Goal: Participate in discussion: Share content

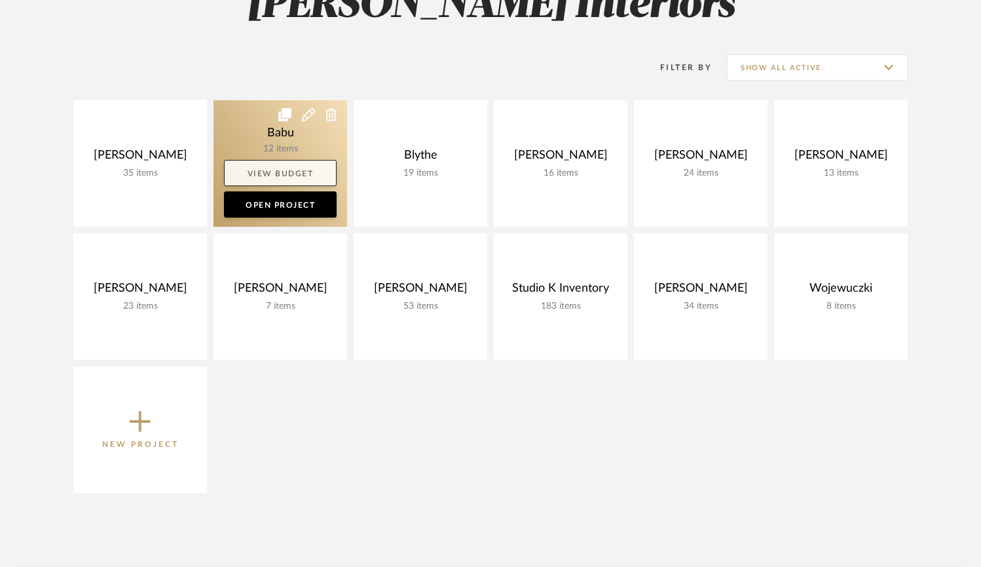
scroll to position [231, 0]
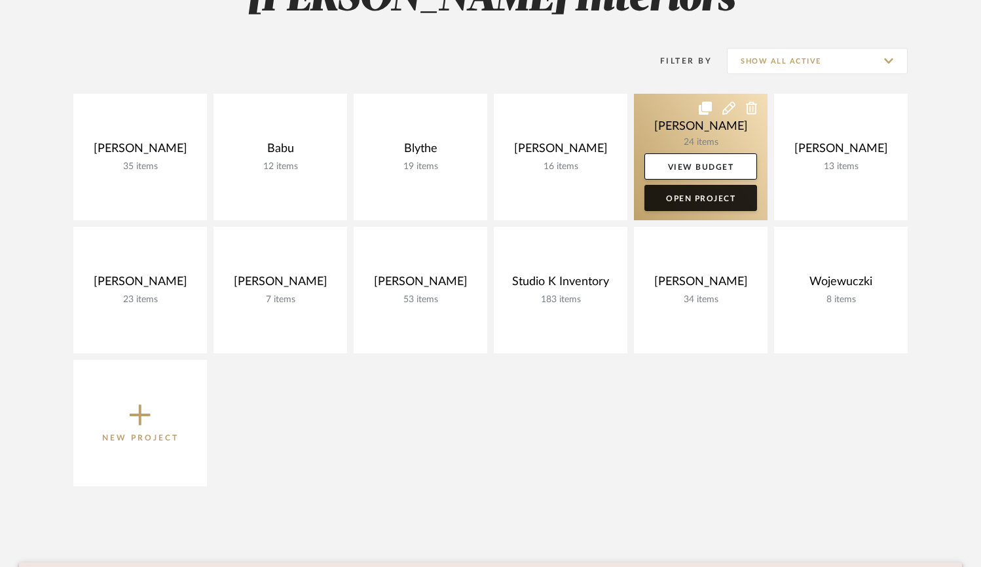
click at [658, 198] on link "Open Project" at bounding box center [701, 198] width 113 height 26
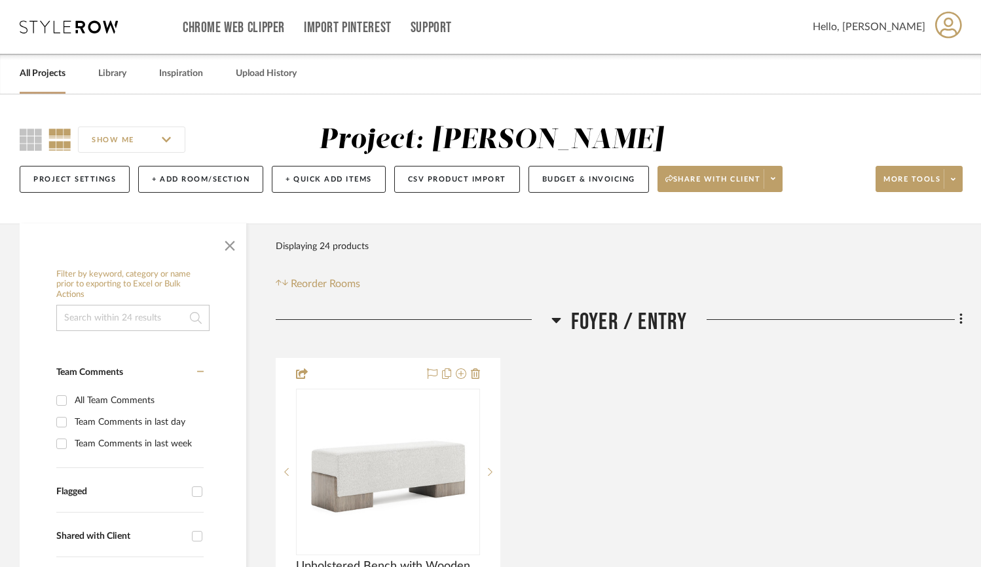
click at [170, 140] on input "SHOW ME" at bounding box center [131, 139] width 107 height 26
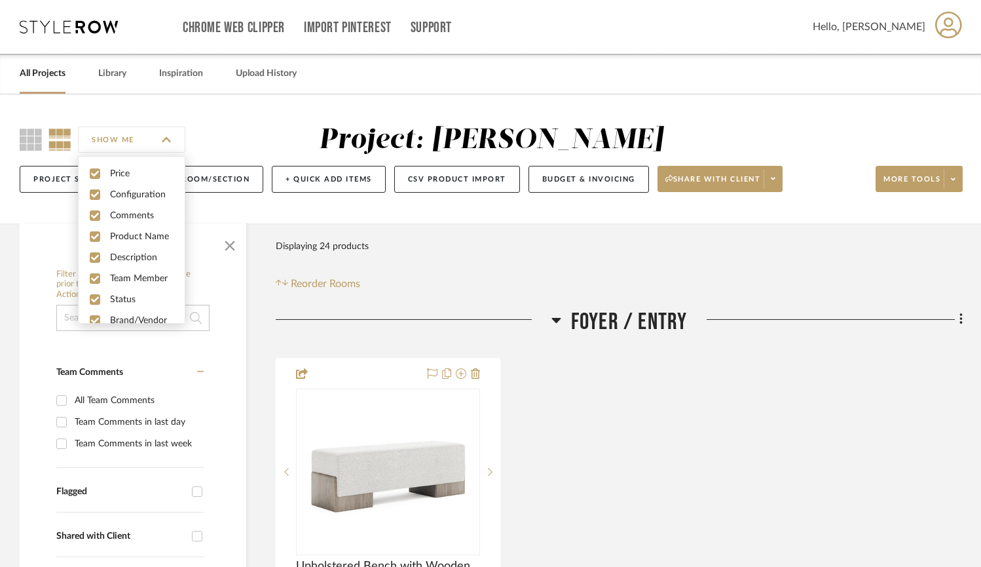
click at [205, 108] on div "SHOW ME Project: [PERSON_NAME] Project Settings + Add Room/Section + Quick Add …" at bounding box center [490, 158] width 981 height 129
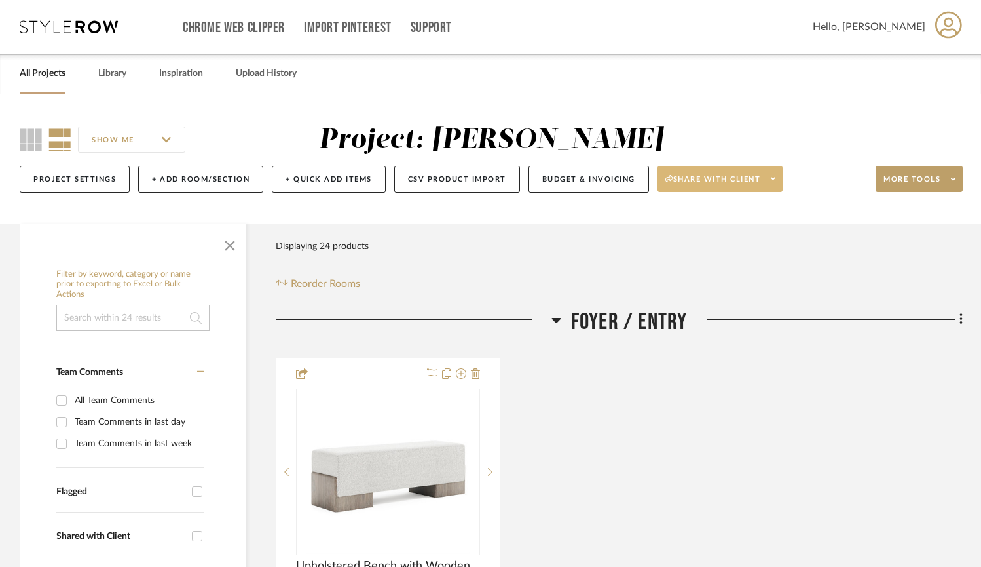
click at [775, 174] on span at bounding box center [773, 179] width 18 height 20
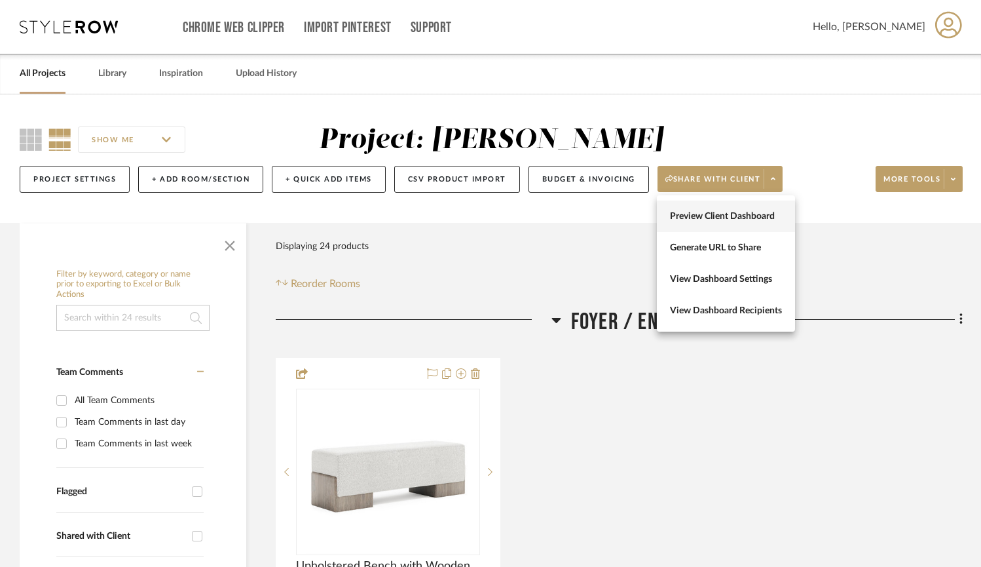
click at [729, 221] on span "Preview Client Dashboard" at bounding box center [726, 216] width 112 height 11
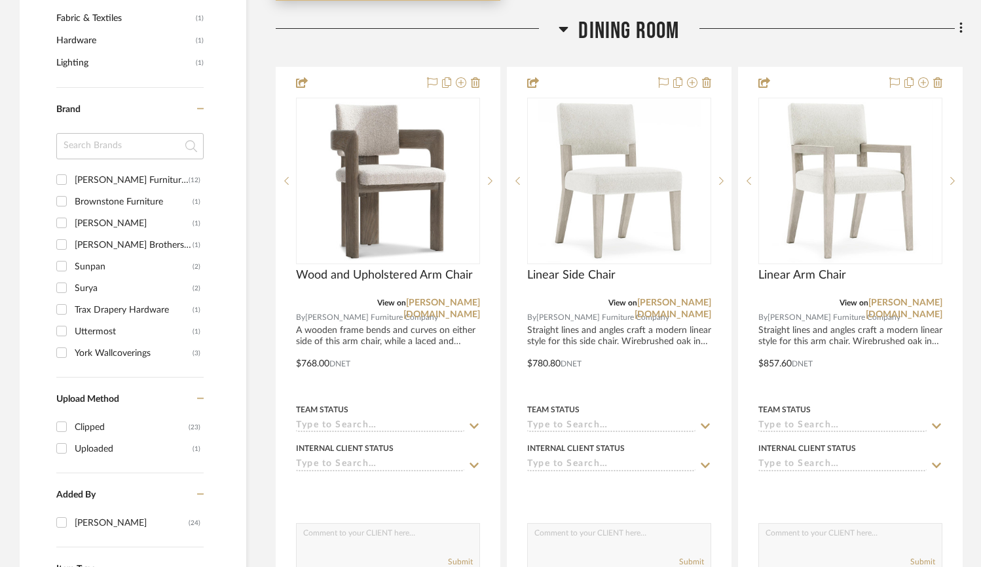
scroll to position [930, 0]
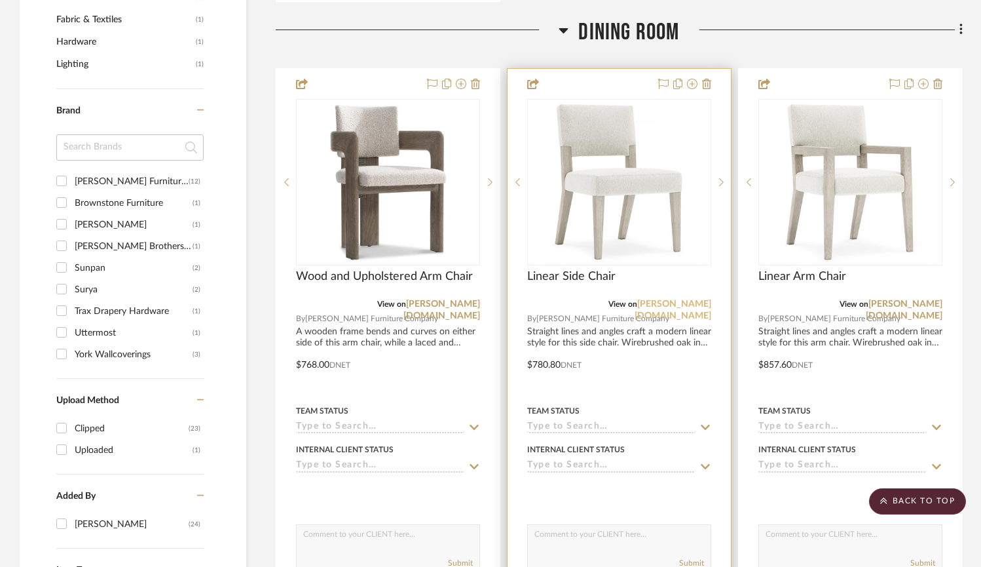
click at [683, 301] on link "[PERSON_NAME][DOMAIN_NAME]" at bounding box center [673, 309] width 77 height 21
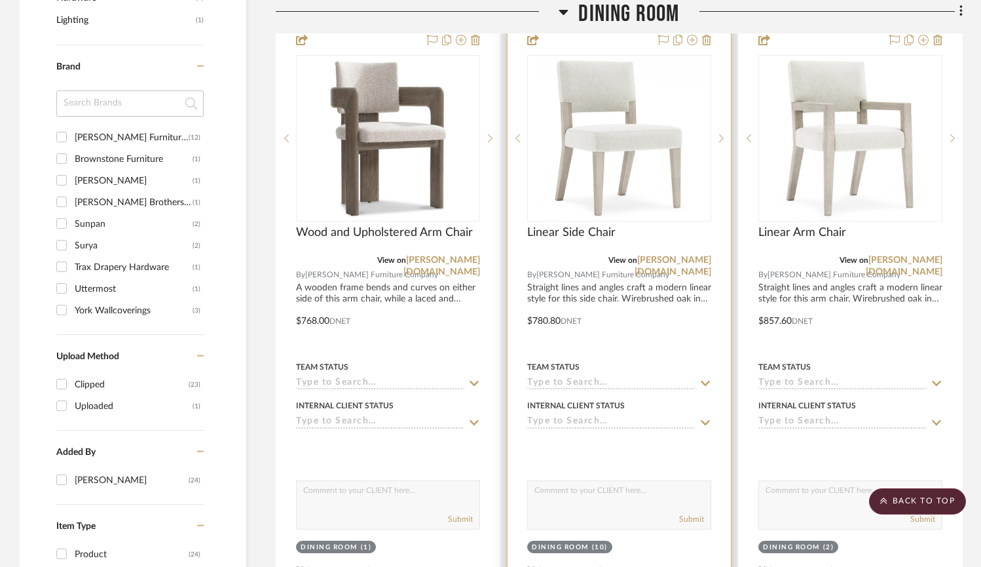
scroll to position [973, 0]
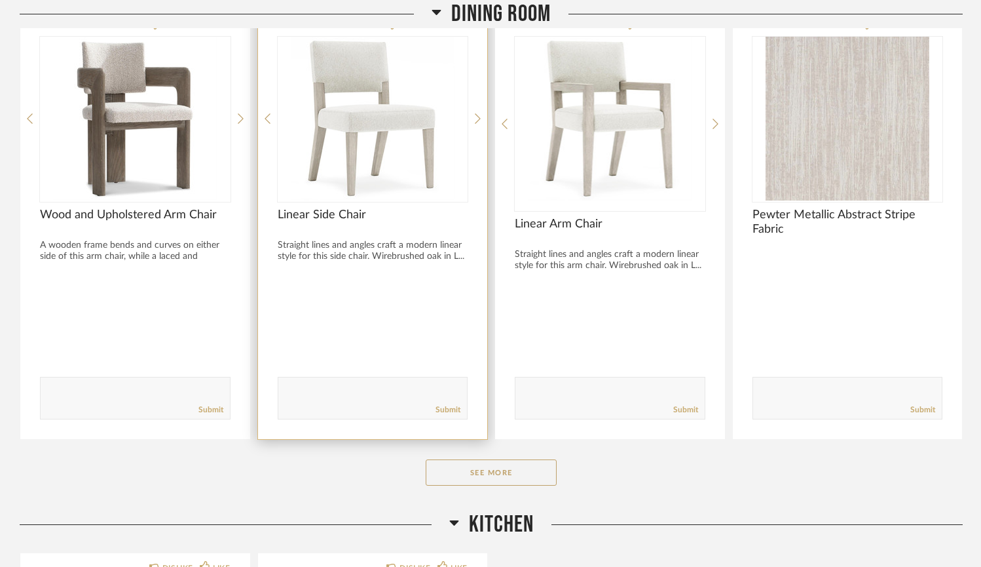
scroll to position [727, 0]
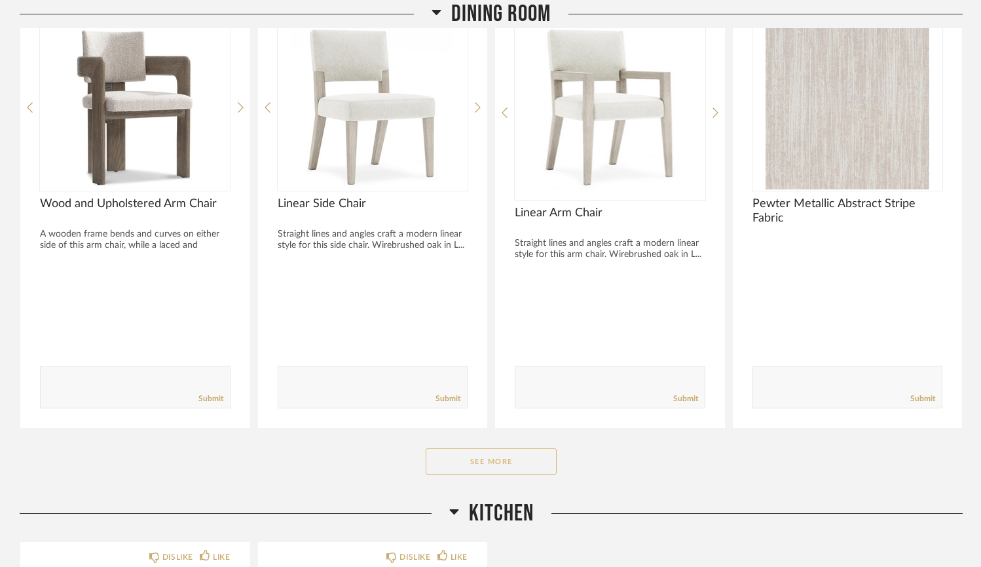
click at [527, 465] on button "See More" at bounding box center [491, 461] width 131 height 26
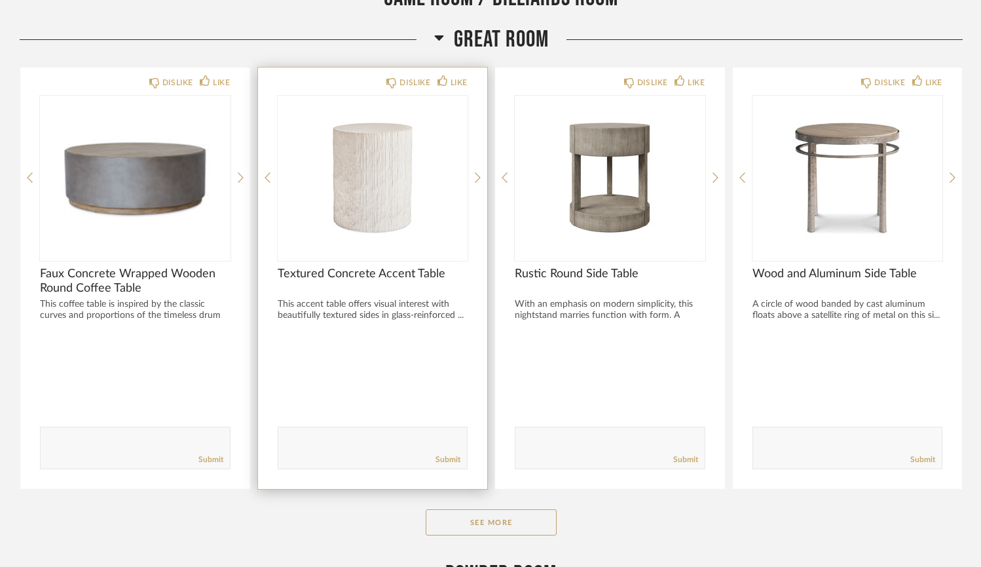
scroll to position [3581, 0]
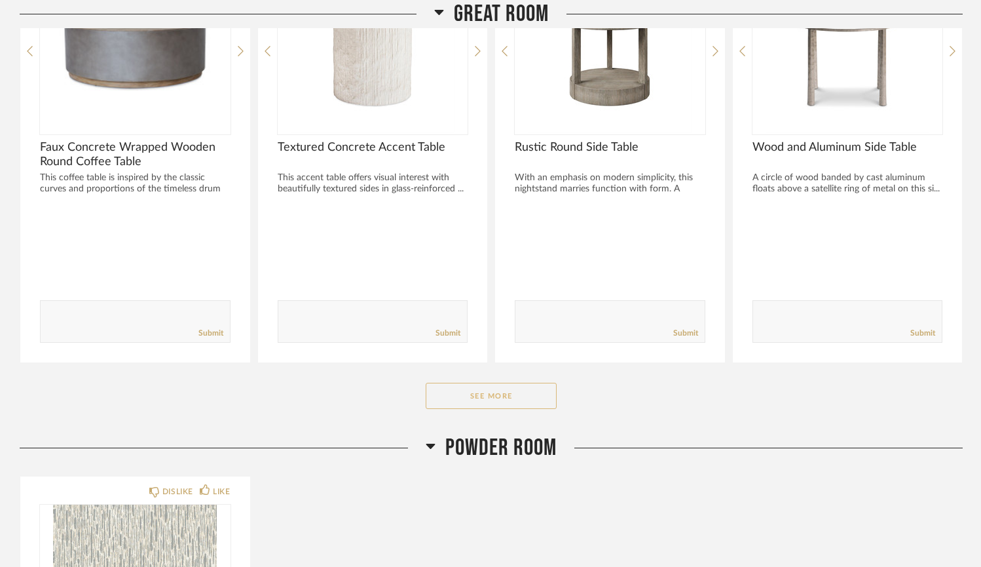
click at [491, 403] on button "See More" at bounding box center [491, 396] width 131 height 26
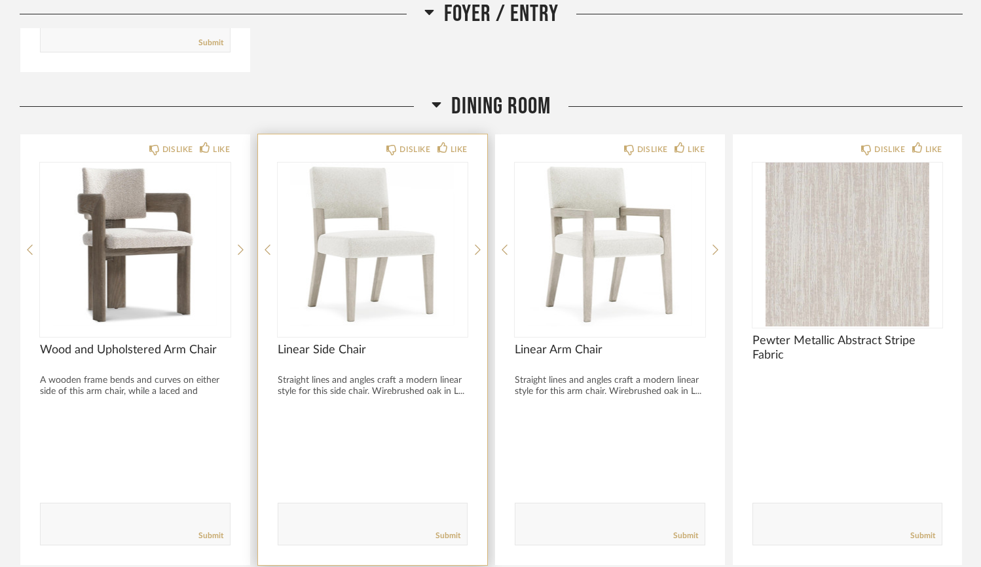
scroll to position [589, 0]
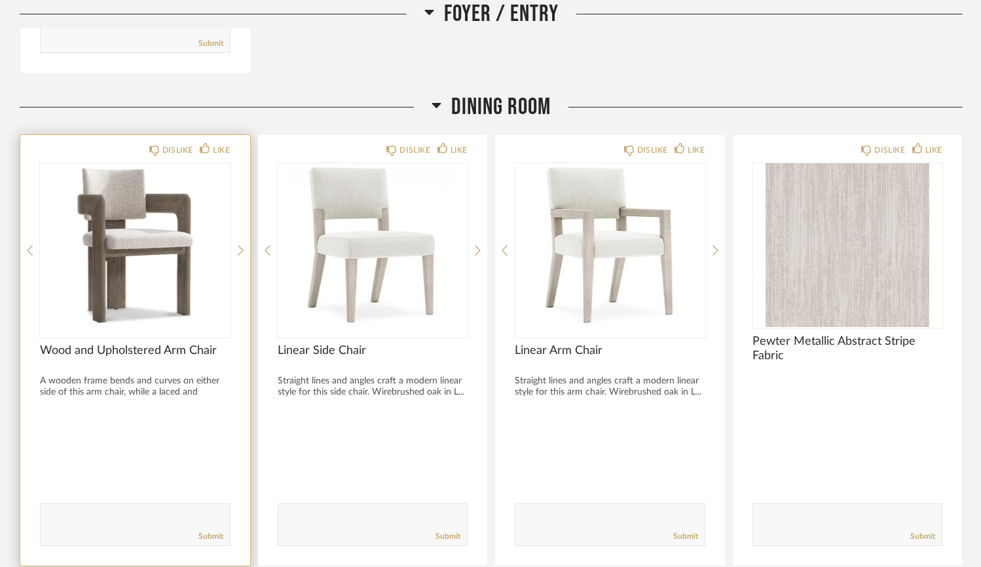
click at [236, 252] on div "DISLIKE LIKE Wood and Upholstered Arm Chair A wooden frame bends and curves on …" at bounding box center [135, 350] width 230 height 430
click at [240, 250] on icon at bounding box center [241, 250] width 6 height 12
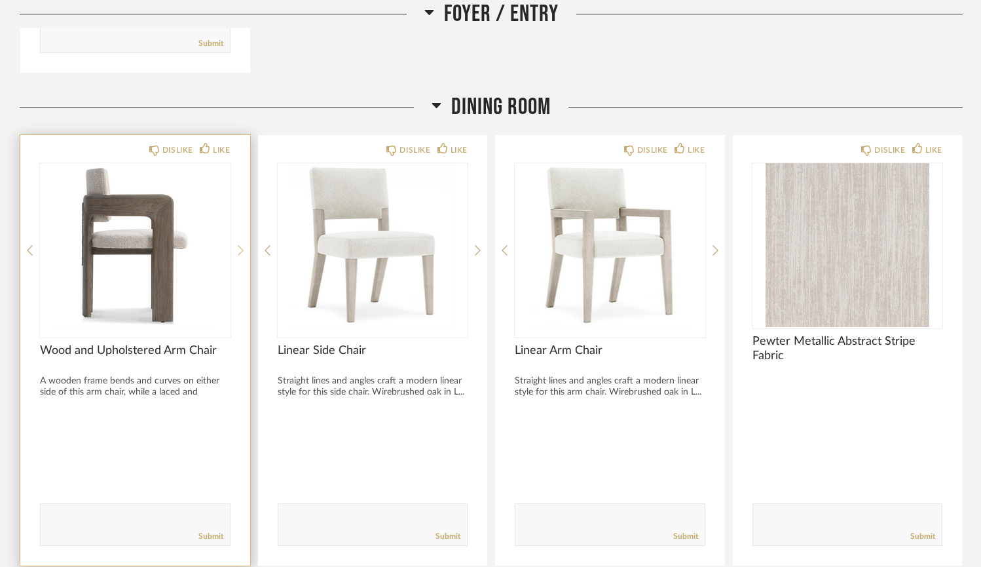
click at [240, 250] on icon at bounding box center [241, 250] width 6 height 12
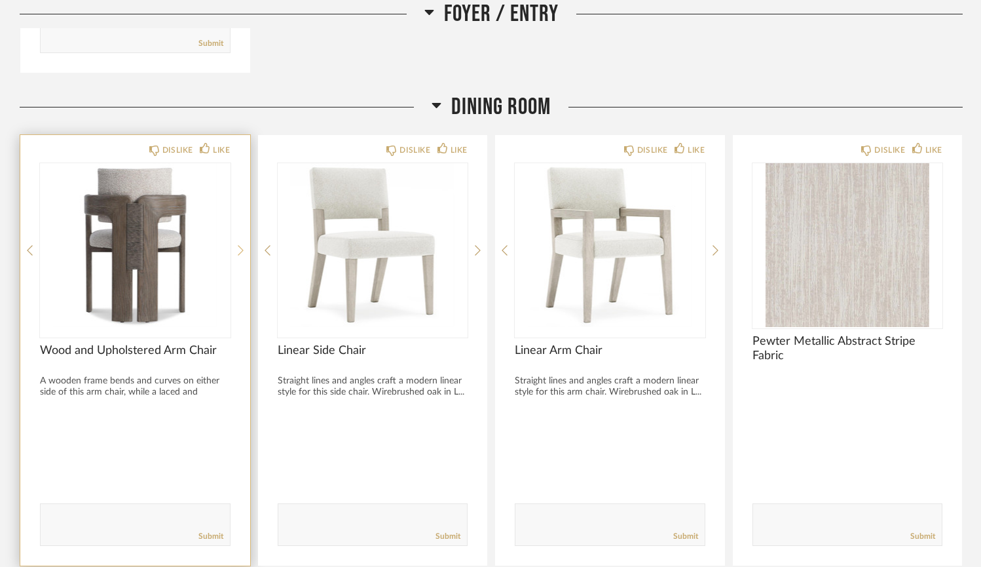
click at [240, 250] on icon at bounding box center [241, 250] width 6 height 12
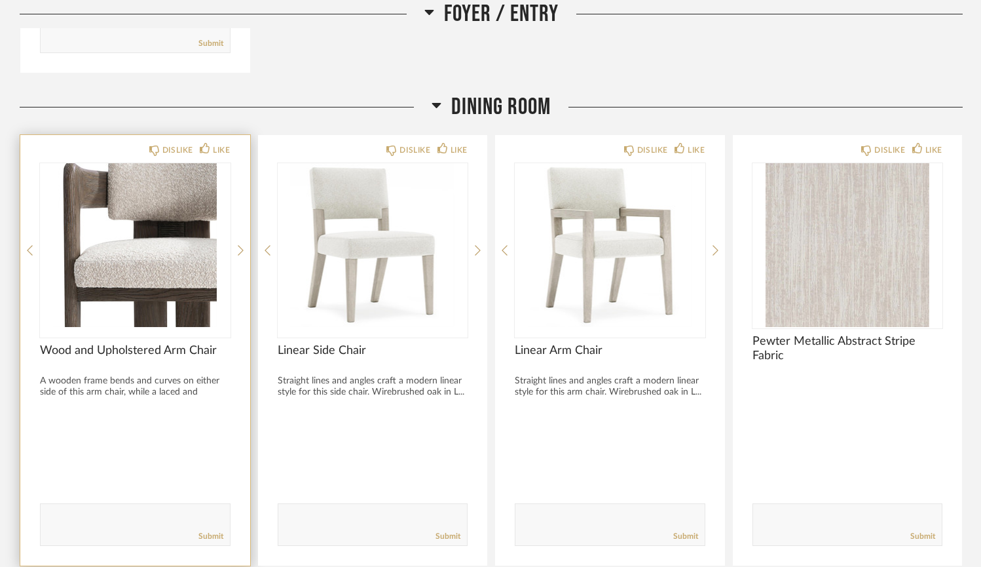
click at [125, 271] on img "3" at bounding box center [135, 245] width 191 height 164
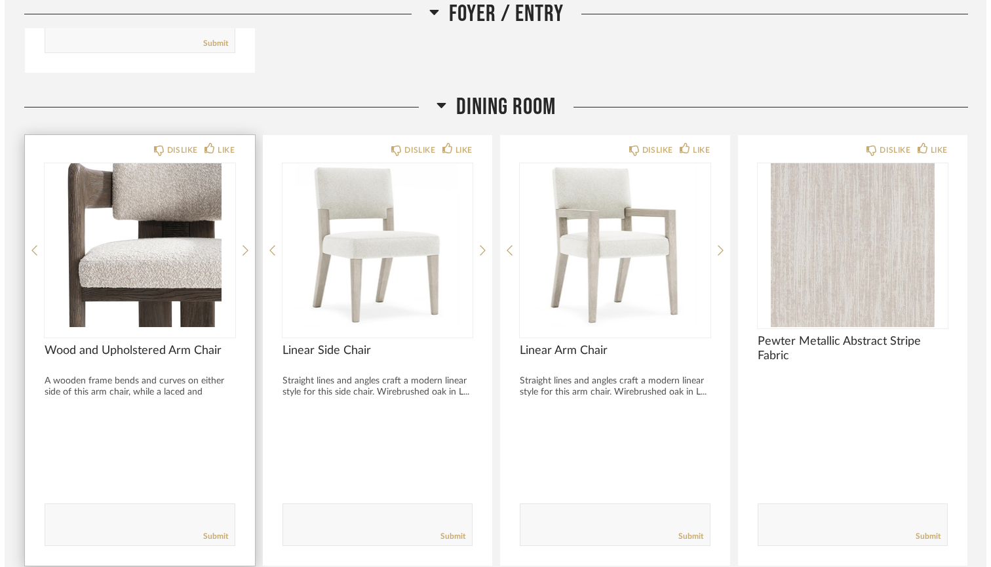
scroll to position [0, 0]
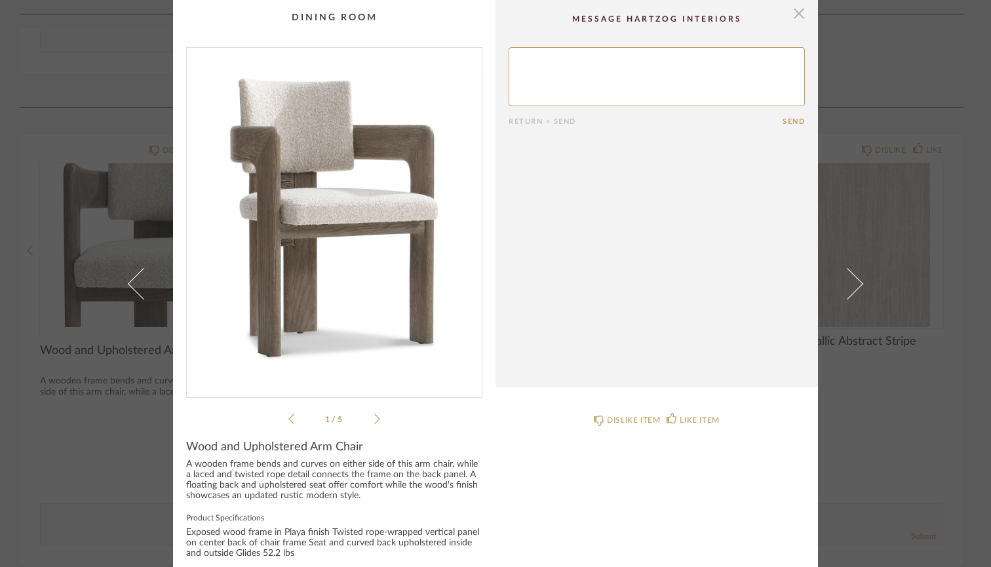
click at [797, 18] on span "button" at bounding box center [799, 13] width 26 height 26
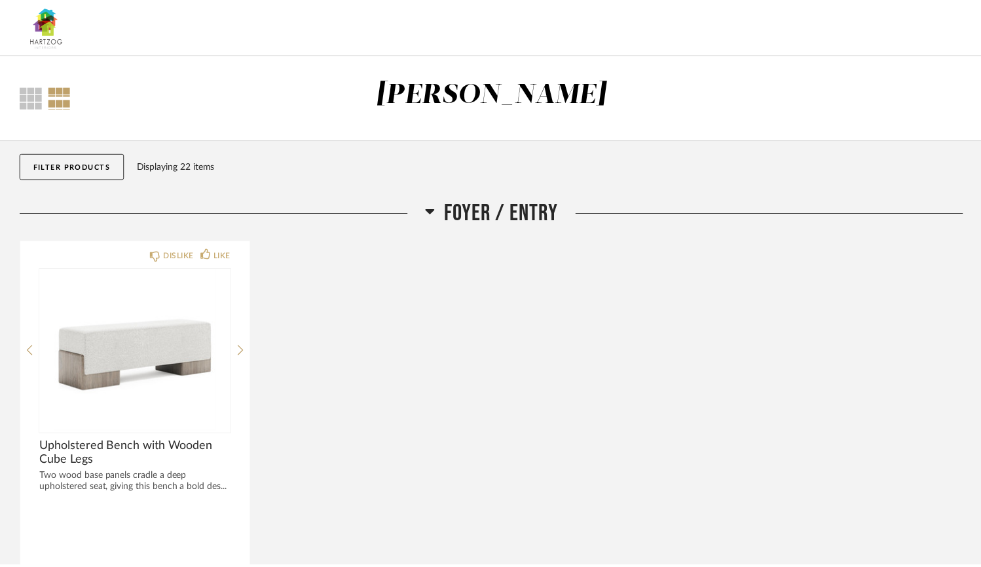
scroll to position [589, 0]
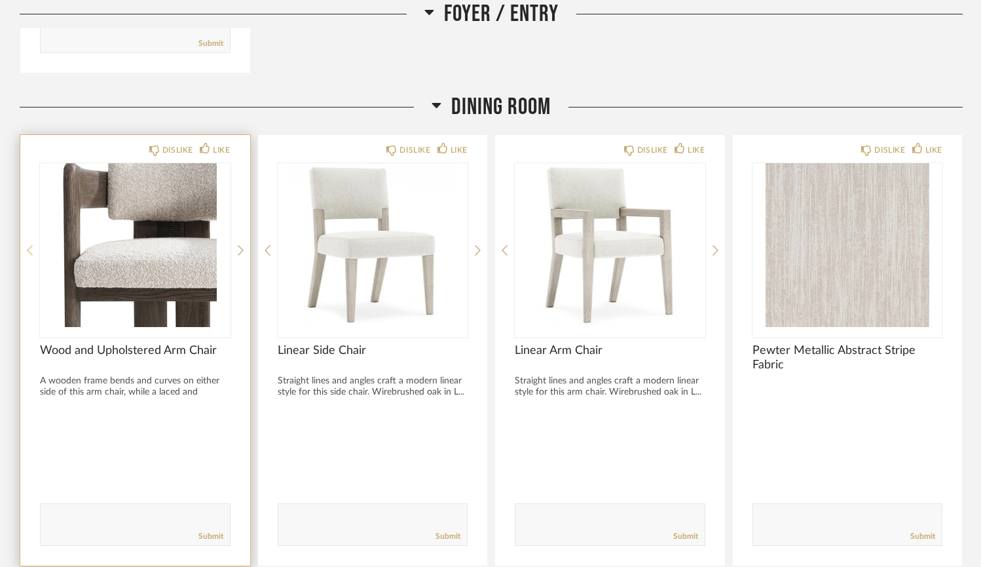
click at [28, 245] on icon at bounding box center [30, 250] width 6 height 12
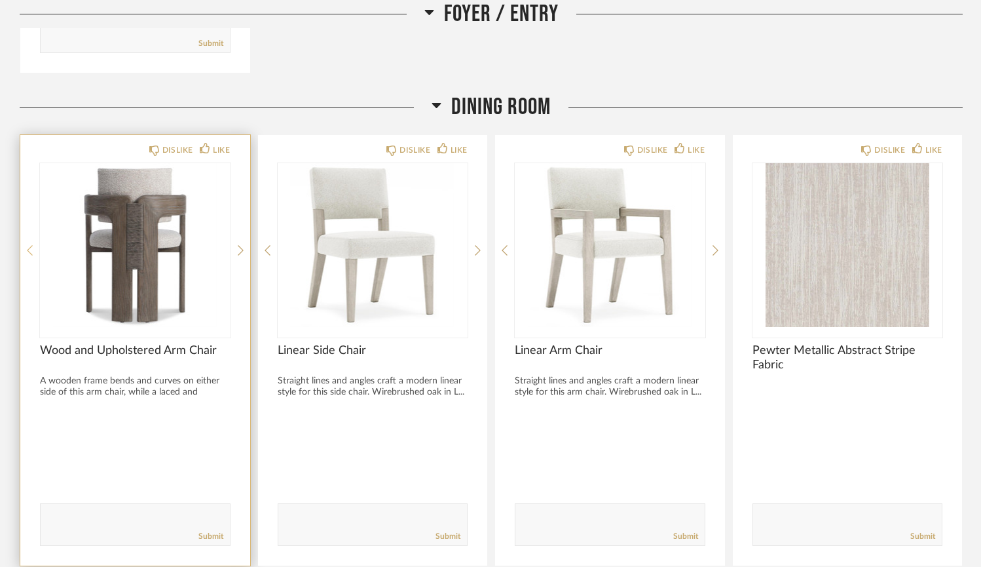
click at [28, 245] on icon at bounding box center [30, 250] width 6 height 12
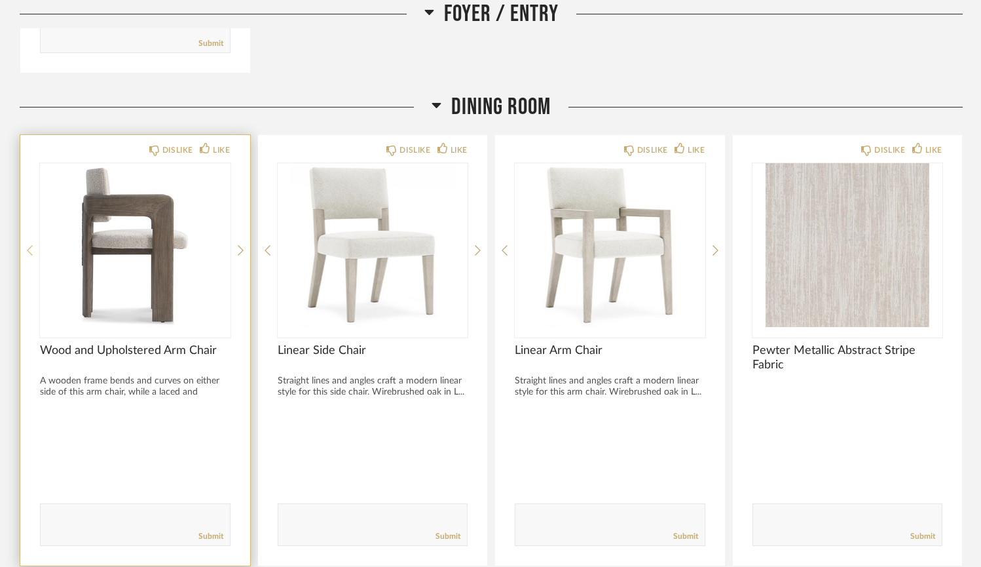
click at [28, 245] on icon at bounding box center [30, 250] width 6 height 12
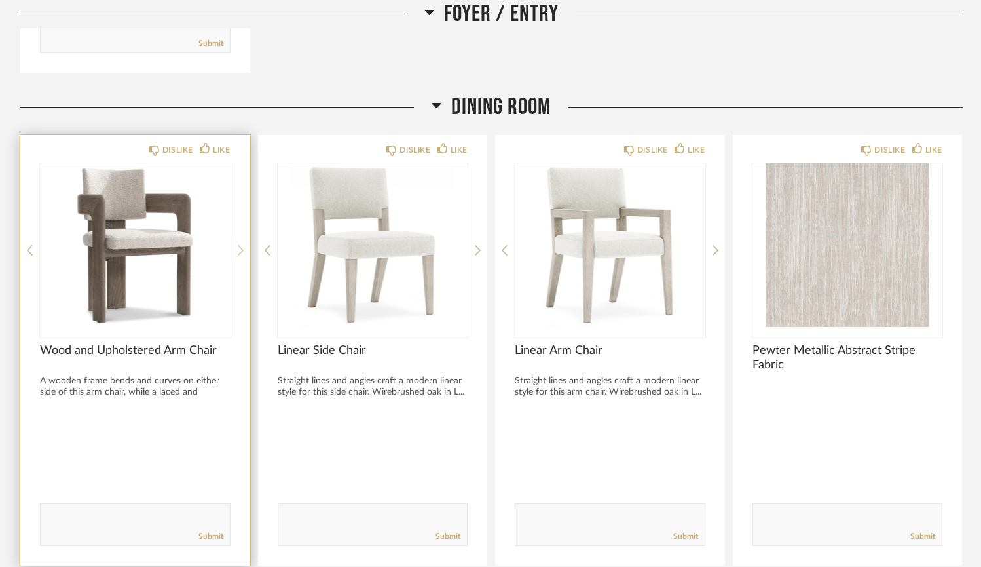
click at [238, 252] on icon at bounding box center [241, 250] width 6 height 12
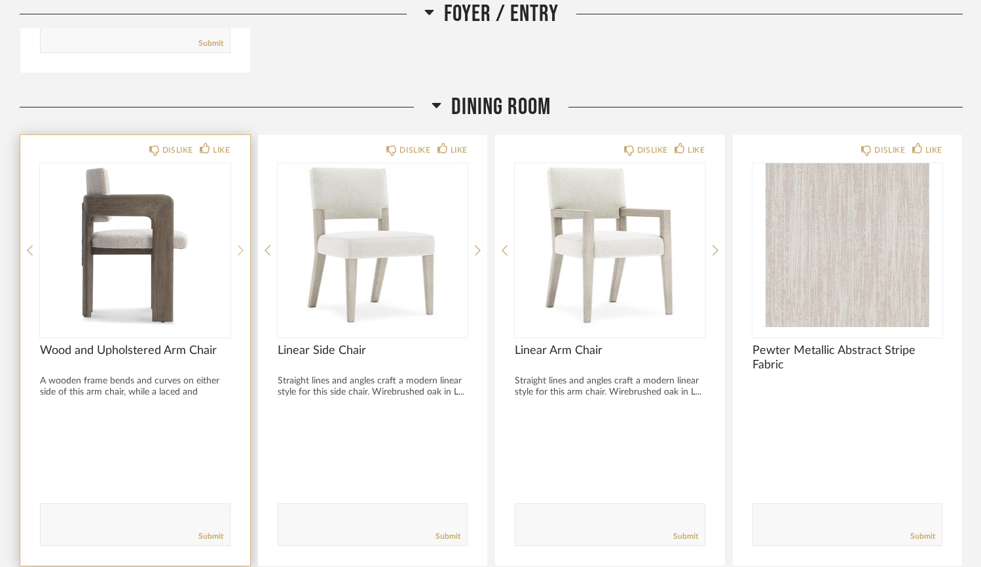
click at [238, 252] on icon at bounding box center [241, 250] width 6 height 12
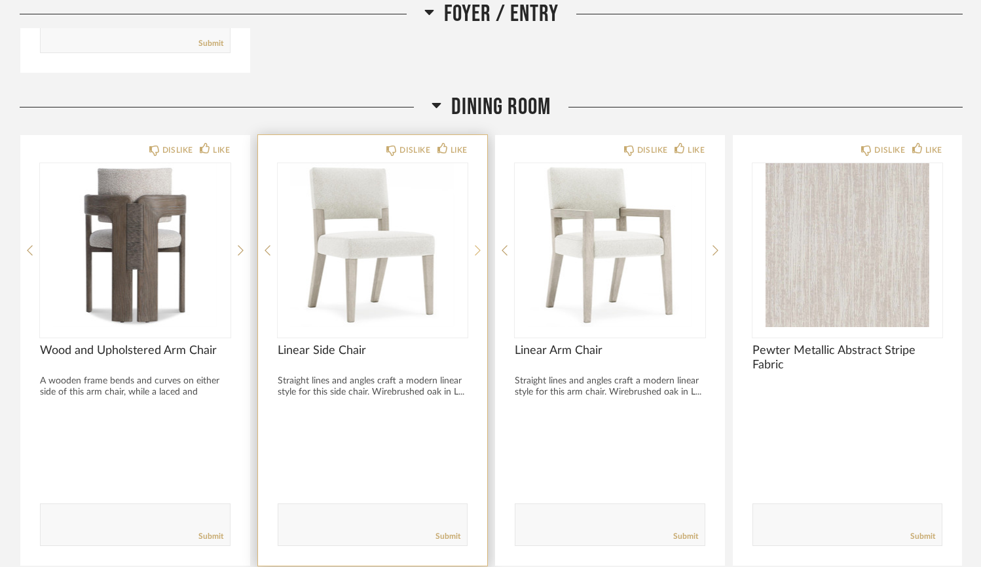
click at [480, 249] on icon at bounding box center [478, 250] width 6 height 12
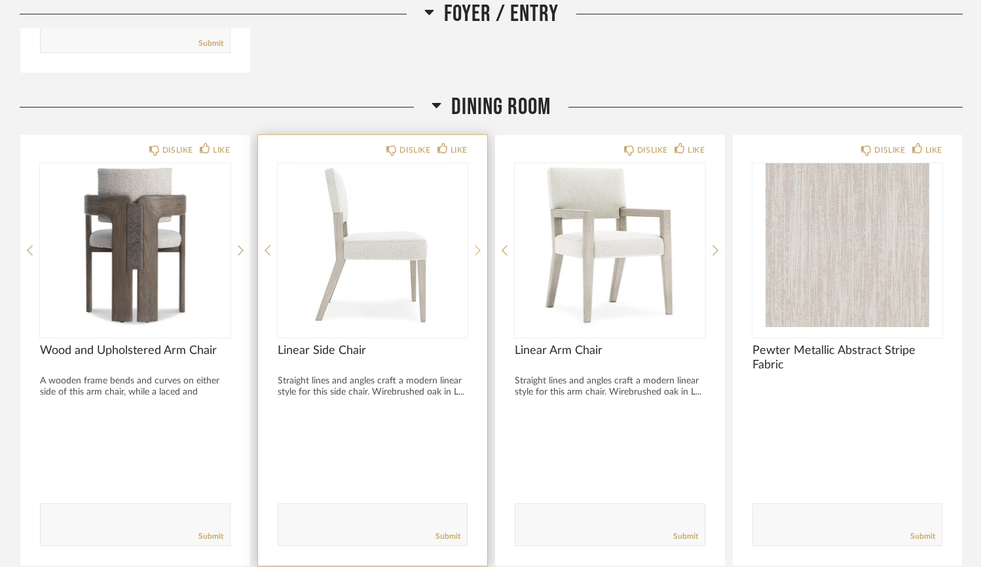
click at [480, 249] on icon at bounding box center [478, 250] width 6 height 12
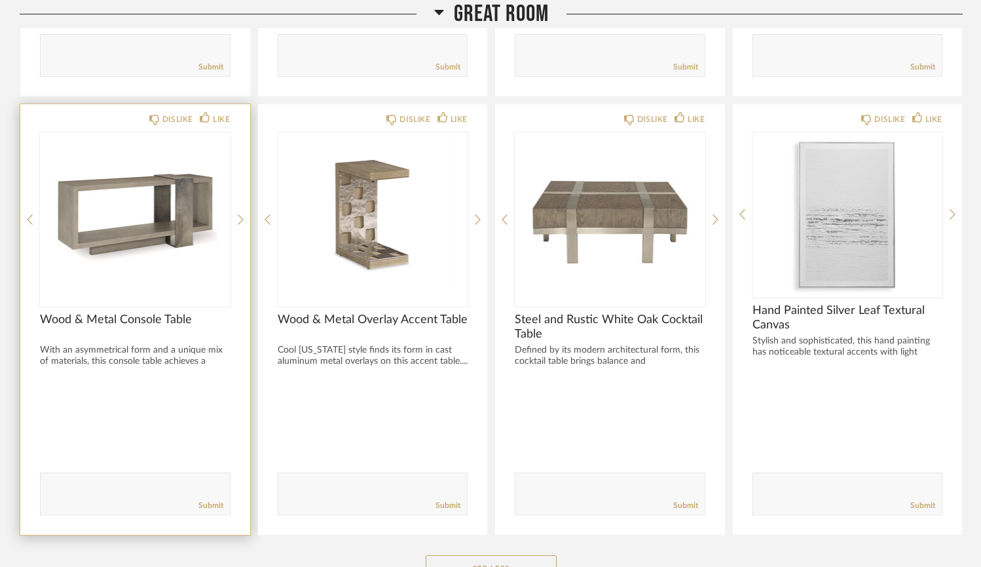
scroll to position [3974, 0]
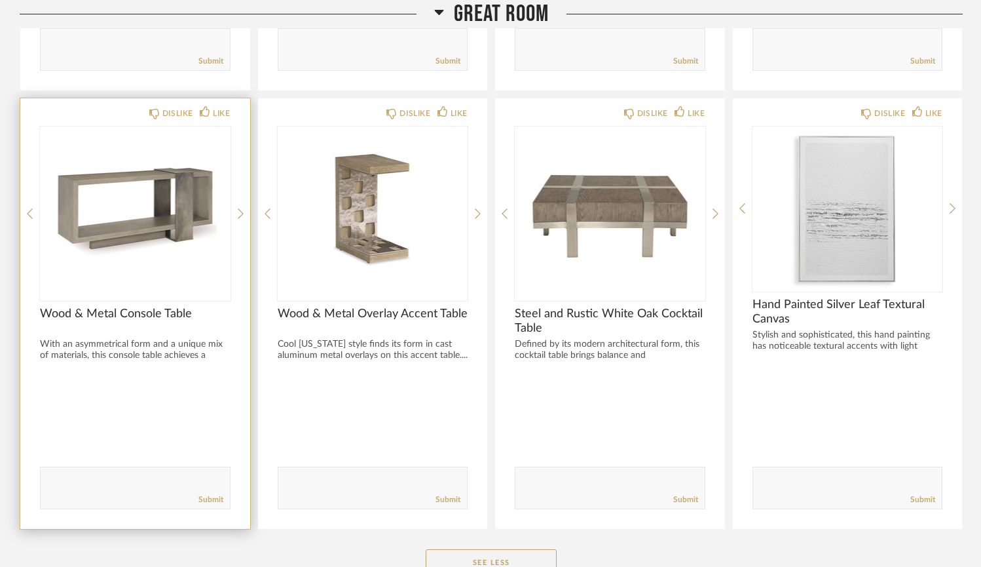
click at [90, 477] on textarea at bounding box center [135, 482] width 189 height 18
type textarea "fireplace area"
click at [215, 503] on link "Submit" at bounding box center [211, 499] width 25 height 11
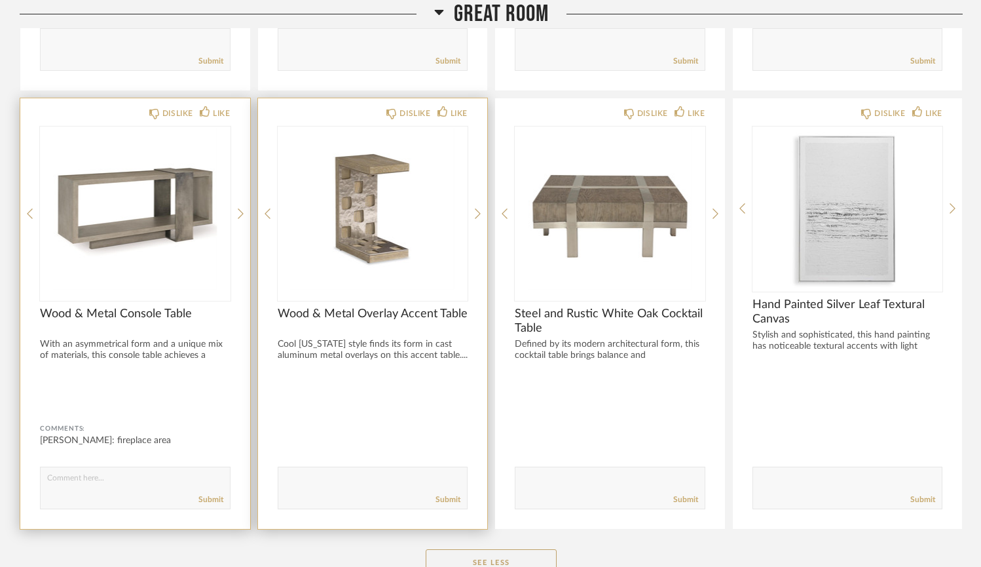
click at [310, 470] on form "Submit" at bounding box center [373, 487] width 191 height 43
click at [311, 476] on textarea at bounding box center [372, 482] width 189 height 18
type textarea "tv"
click at [450, 499] on link "Submit" at bounding box center [448, 499] width 25 height 11
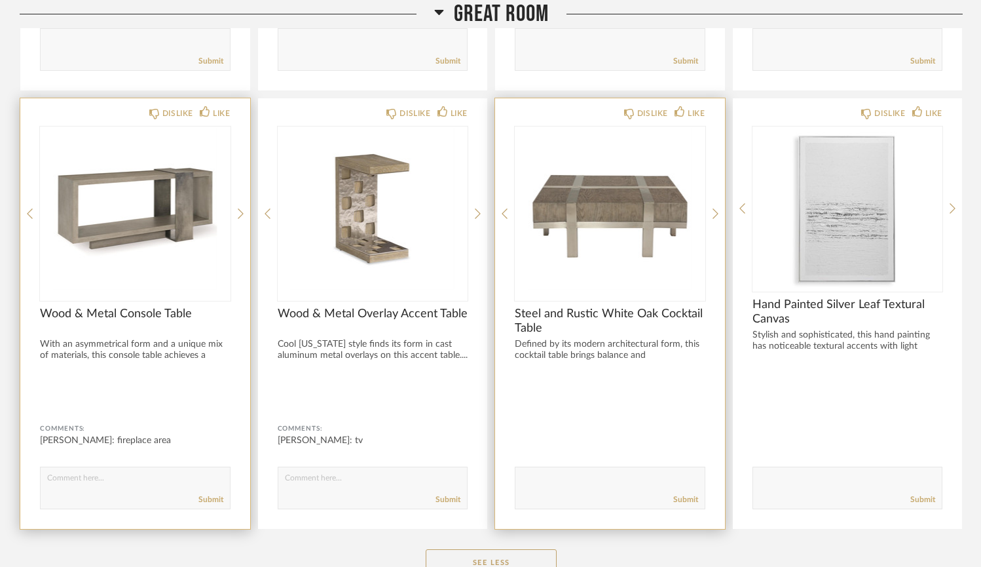
click at [568, 477] on textarea at bounding box center [610, 482] width 189 height 18
type textarea "tv"
click at [678, 496] on link "Submit" at bounding box center [686, 499] width 25 height 11
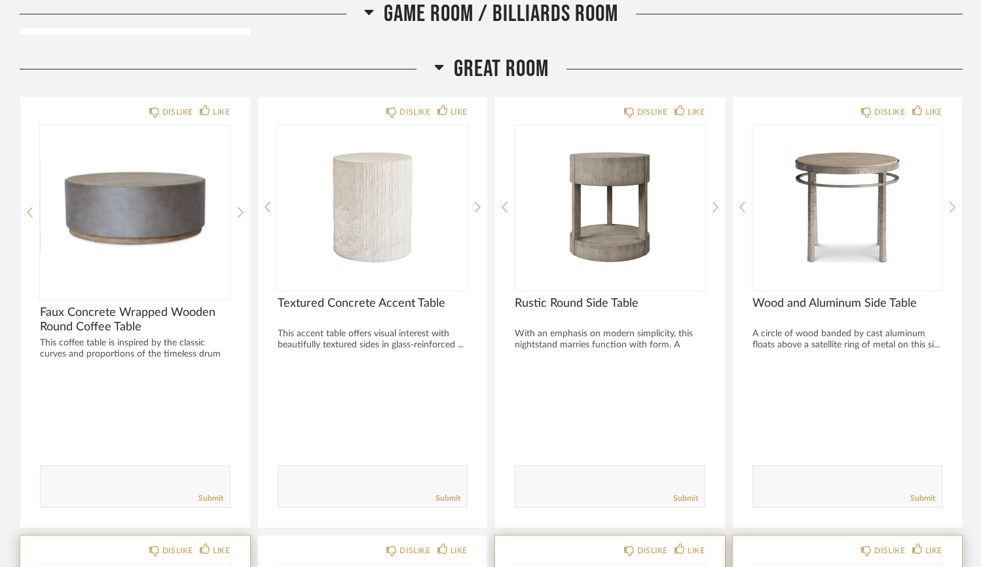
scroll to position [3534, 0]
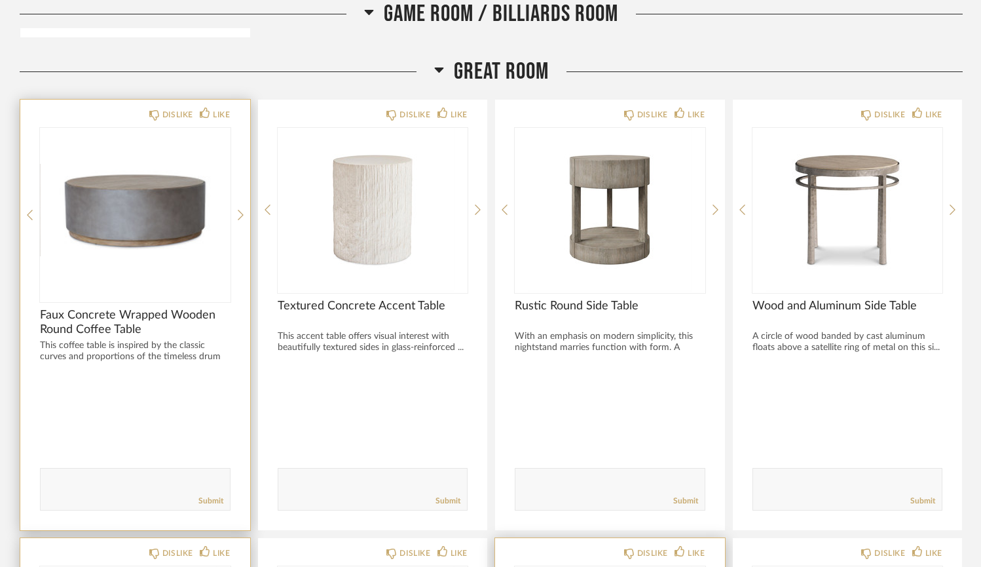
click at [116, 483] on textarea at bounding box center [135, 483] width 189 height 18
type textarea "fireplace"
click at [213, 501] on link "Submit" at bounding box center [211, 500] width 25 height 11
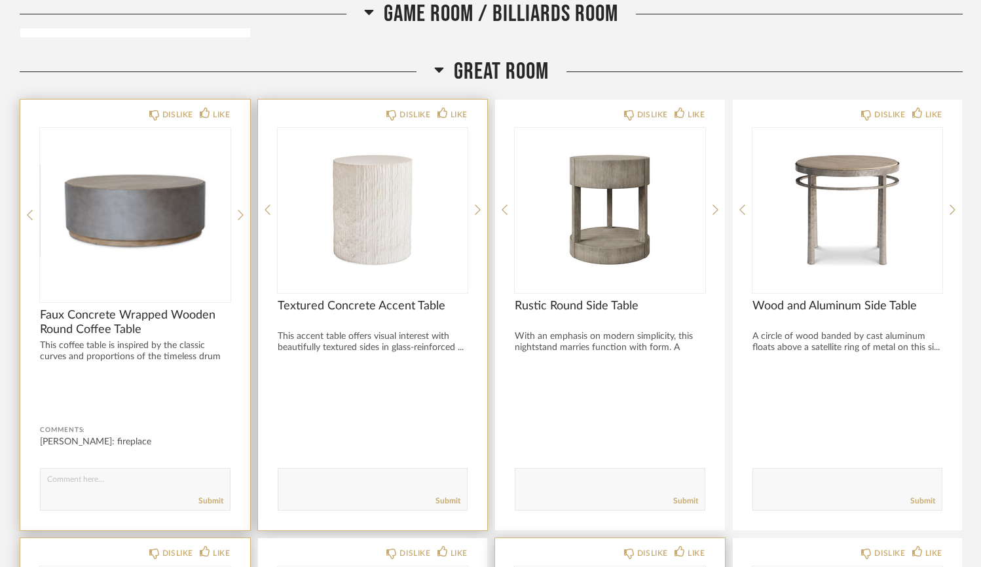
click at [328, 478] on textarea at bounding box center [372, 483] width 189 height 18
type textarea "fireplace between chairs"
click at [444, 499] on link "Submit" at bounding box center [448, 500] width 25 height 11
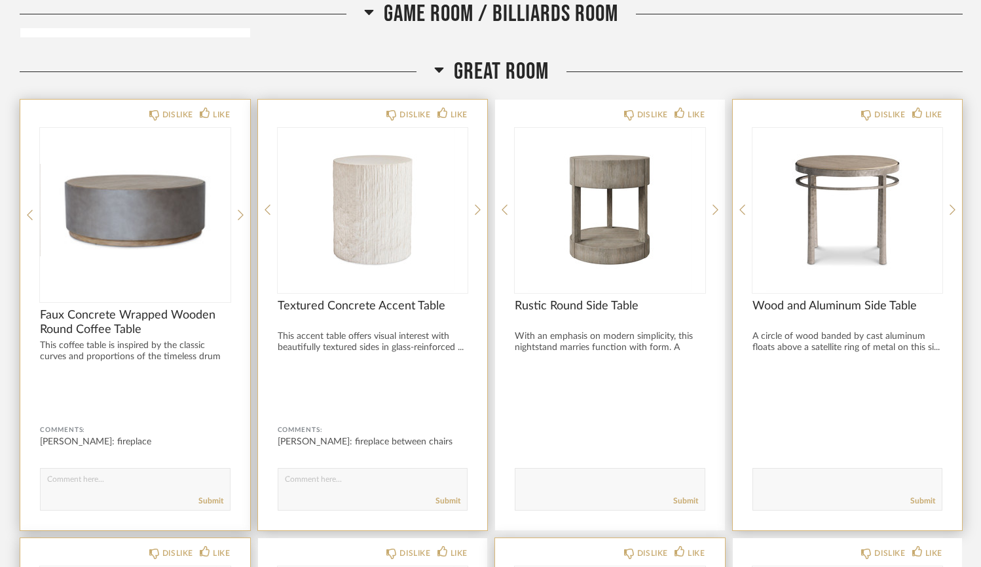
click at [803, 480] on textarea at bounding box center [847, 483] width 189 height 18
type textarea "fireplace"
click at [924, 499] on link "Submit" at bounding box center [923, 500] width 25 height 11
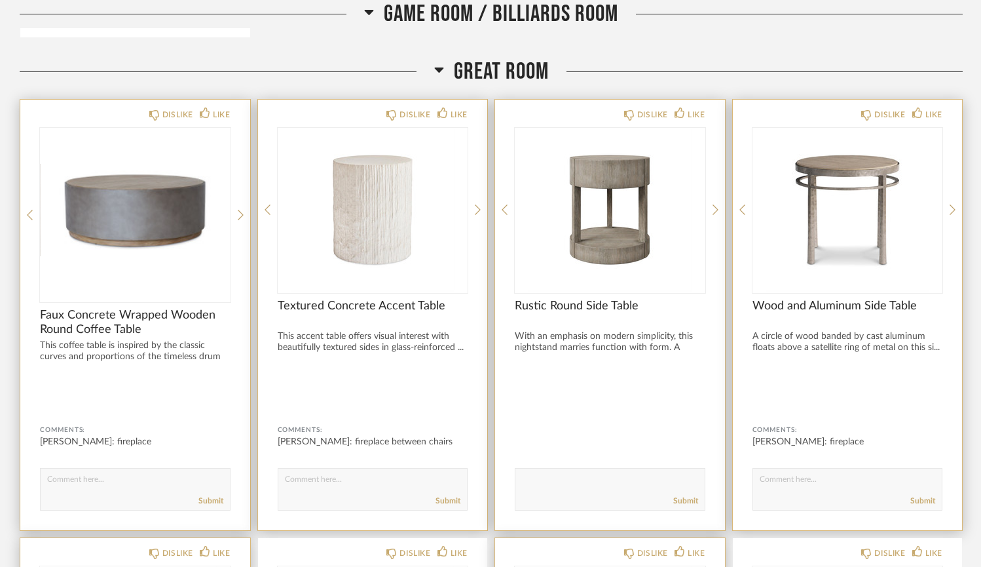
click at [552, 482] on textarea at bounding box center [610, 483] width 189 height 18
type textarea "tv"
click at [693, 499] on link "Submit" at bounding box center [686, 500] width 25 height 11
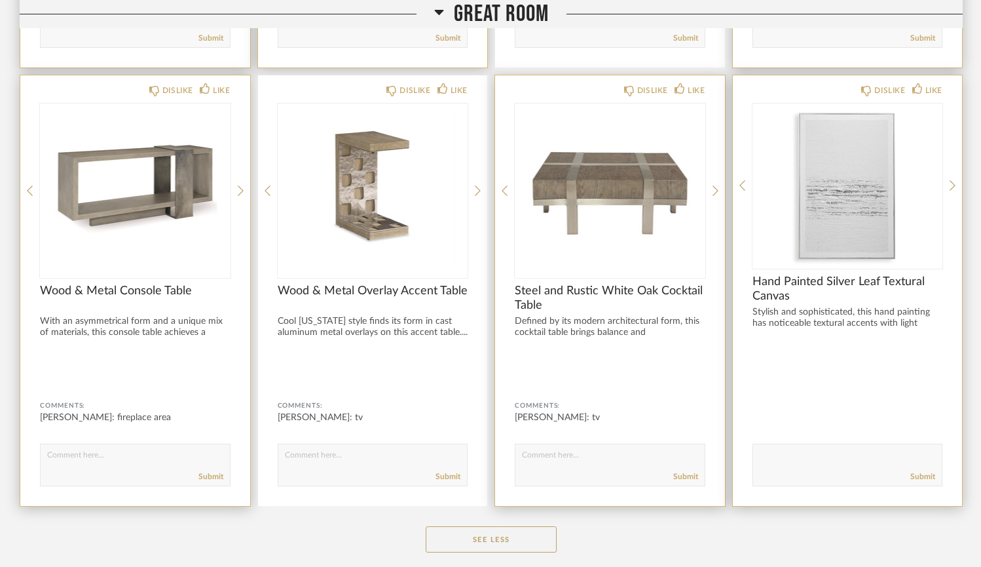
scroll to position [3977, 0]
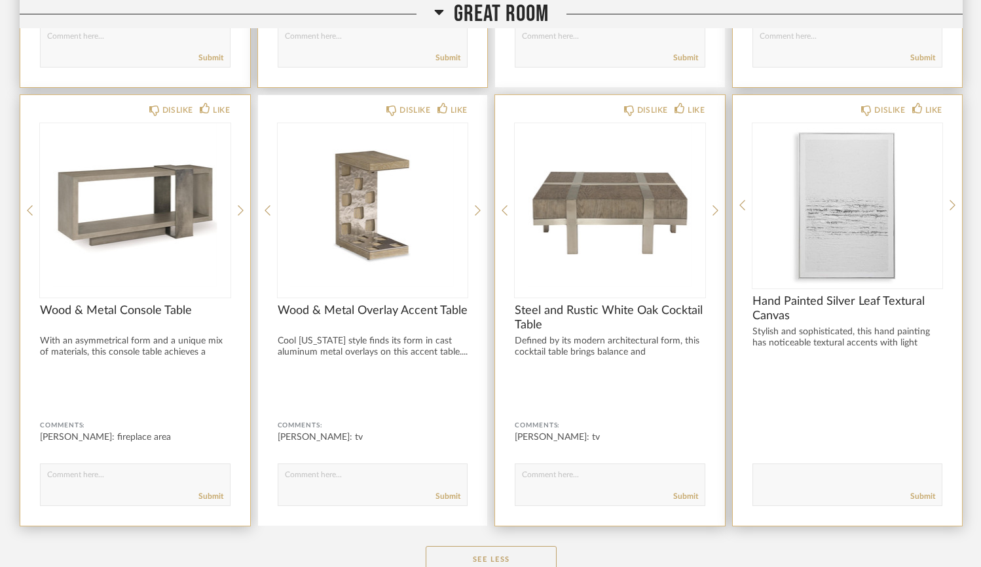
click at [788, 472] on textarea at bounding box center [847, 479] width 189 height 18
type textarea "tv"
click at [928, 497] on link "Submit" at bounding box center [923, 496] width 25 height 11
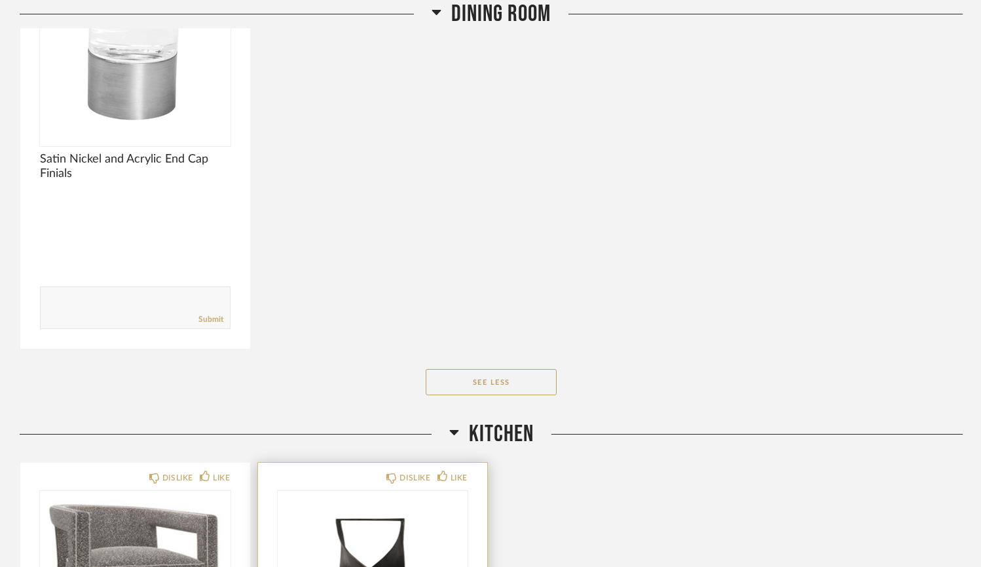
scroll to position [1124, 0]
